Goal: Information Seeking & Learning: Find specific fact

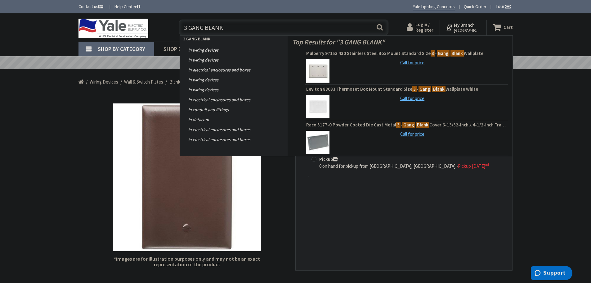
drag, startPoint x: 227, startPoint y: 27, endPoint x: 167, endPoint y: 30, distance: 60.3
click at [167, 30] on div "Toggle Nav 3 GANG BLANK 3 GANG BLANK Search Cart My Cart Close" at bounding box center [296, 27] width 444 height 21
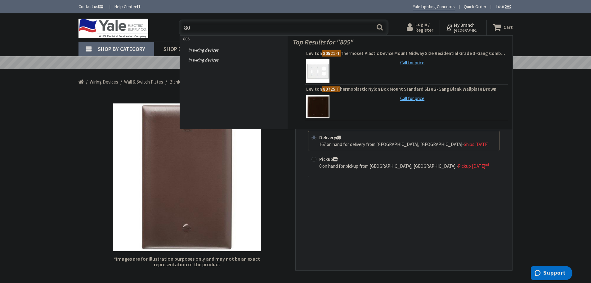
type input "8"
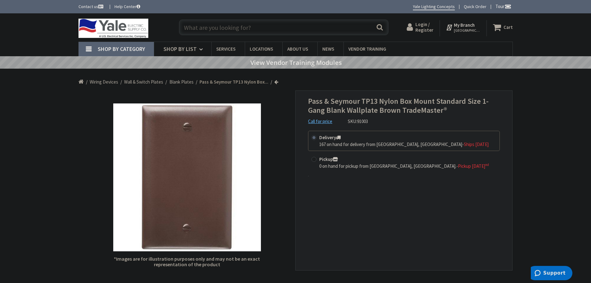
drag, startPoint x: 200, startPoint y: 27, endPoint x: 194, endPoint y: 29, distance: 6.2
click at [200, 27] on input "text" at bounding box center [283, 28] width 209 height 16
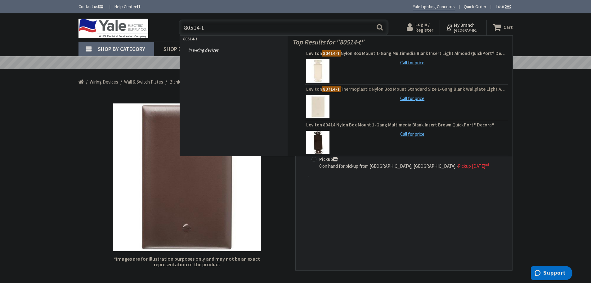
type input "80514-t"
click at [369, 91] on span "Leviton 80714-T Thermoplastic Nylon Box Mount Standard Size 1-Gang Blank Wallpl…" at bounding box center [406, 89] width 200 height 6
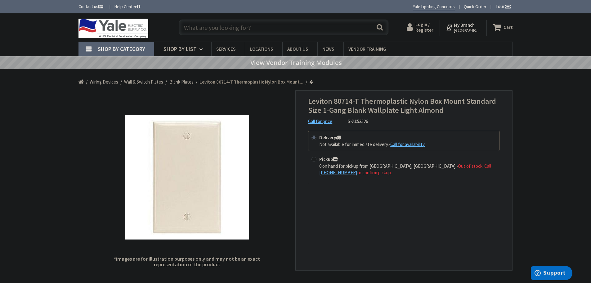
click at [196, 29] on input "text" at bounding box center [283, 28] width 209 height 16
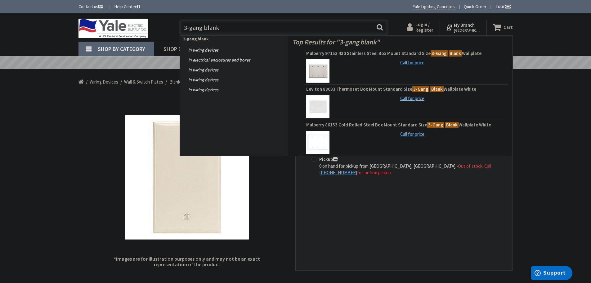
type input "3-gang blank"
click at [381, 26] on button "Search" at bounding box center [380, 27] width 8 height 14
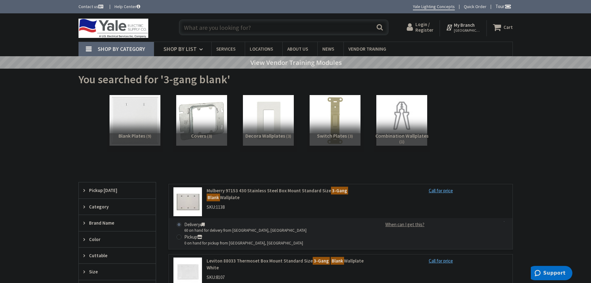
click at [211, 30] on input "text" at bounding box center [283, 28] width 209 height 16
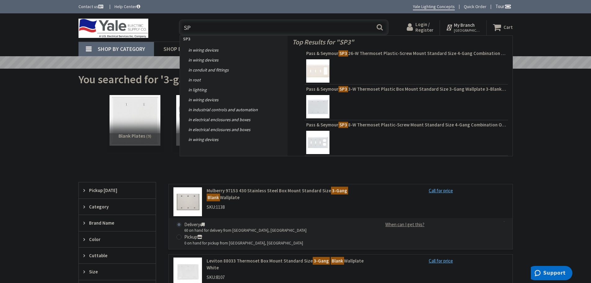
type input "S"
